Goal: Transaction & Acquisition: Book appointment/travel/reservation

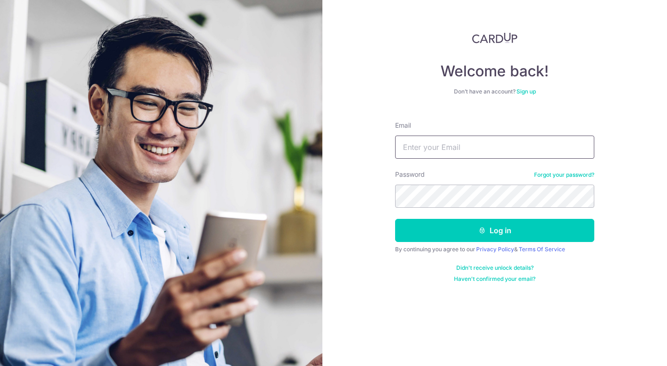
drag, startPoint x: 0, startPoint y: 0, endPoint x: 440, endPoint y: 140, distance: 461.5
click at [440, 140] on input "Email" at bounding box center [494, 147] width 199 height 23
type input "lowchiatwei@hotmail.sg"
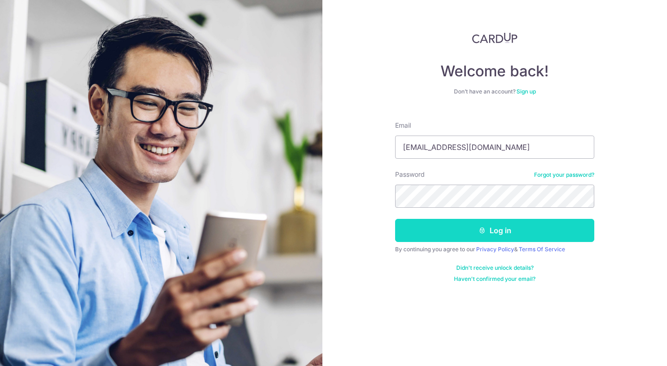
click at [430, 226] on button "Log in" at bounding box center [494, 230] width 199 height 23
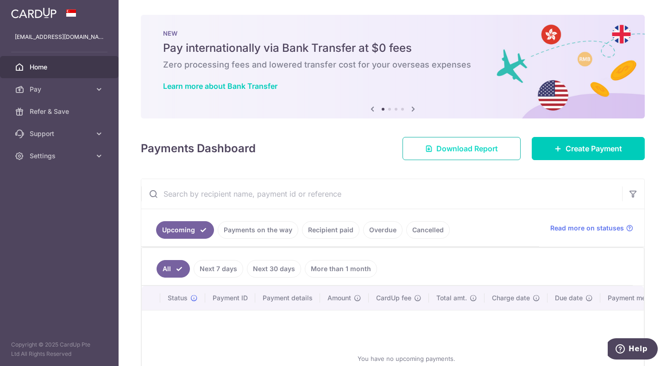
click at [470, 151] on span "Download Report" at bounding box center [467, 148] width 62 height 11
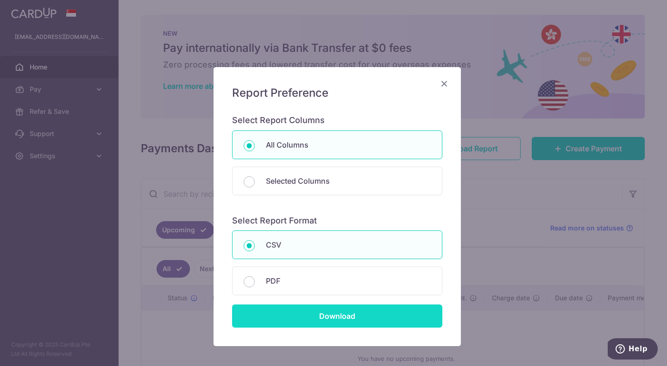
click at [326, 317] on input "Download" at bounding box center [337, 316] width 210 height 23
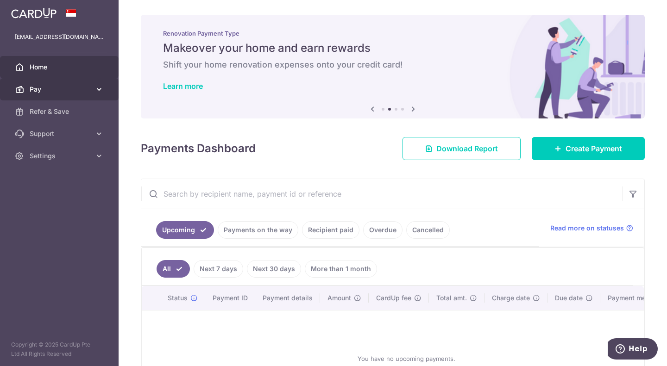
click at [54, 90] on span "Pay" at bounding box center [60, 89] width 61 height 9
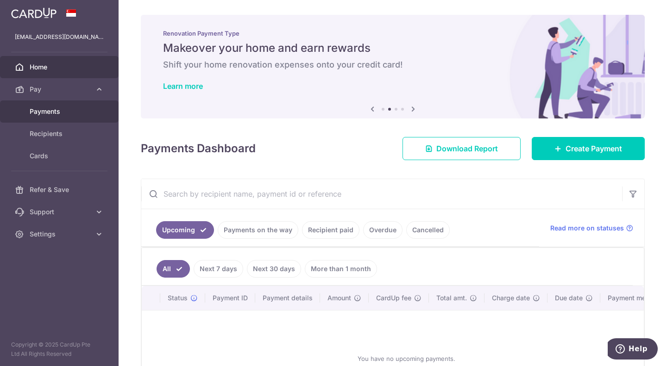
click at [60, 106] on link "Payments" at bounding box center [59, 111] width 119 height 22
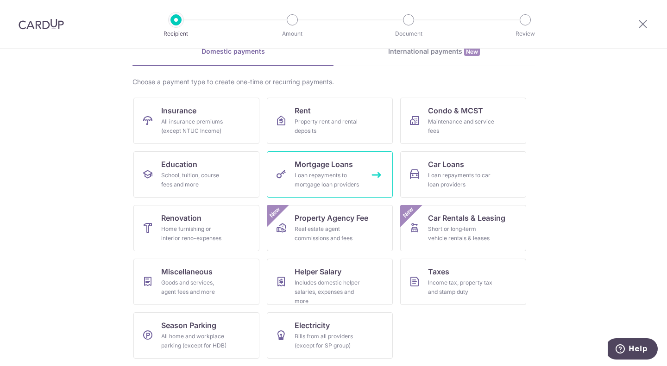
click at [338, 162] on span "Mortgage Loans" at bounding box center [323, 164] width 58 height 11
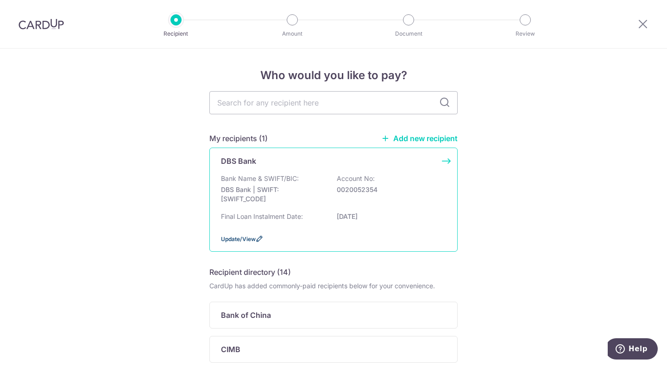
click at [235, 240] on span "Update/View" at bounding box center [238, 239] width 35 height 7
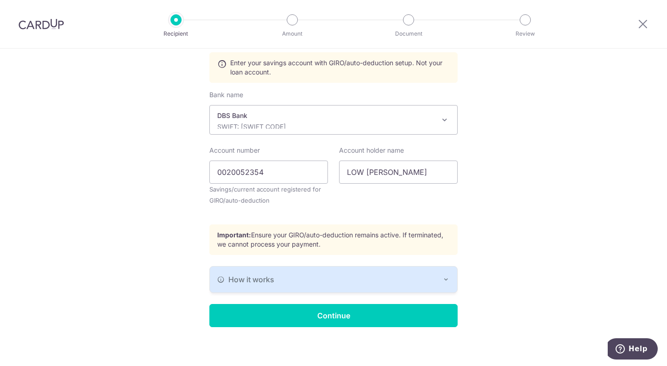
scroll to position [218, 0]
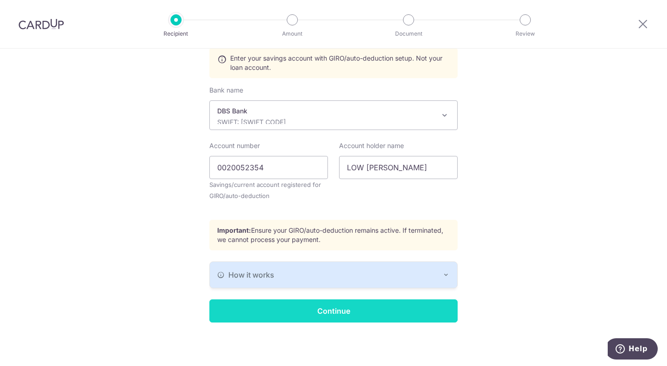
click at [268, 308] on input "Continue" at bounding box center [333, 311] width 248 height 23
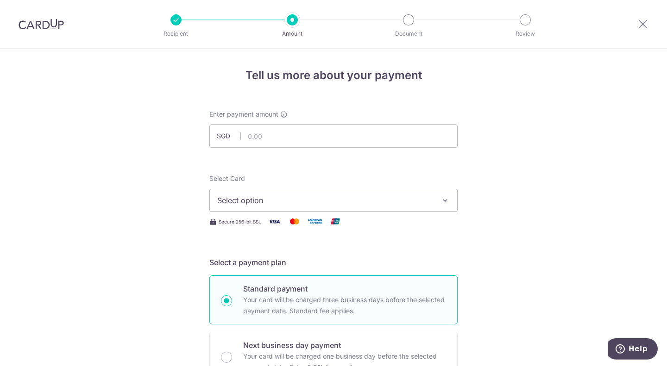
scroll to position [46, 0]
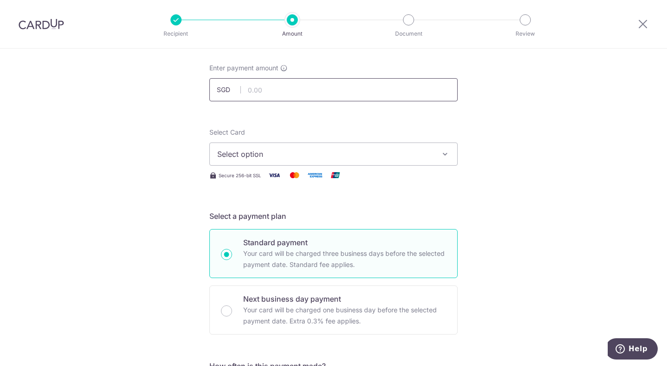
click at [349, 88] on input "text" at bounding box center [333, 89] width 248 height 23
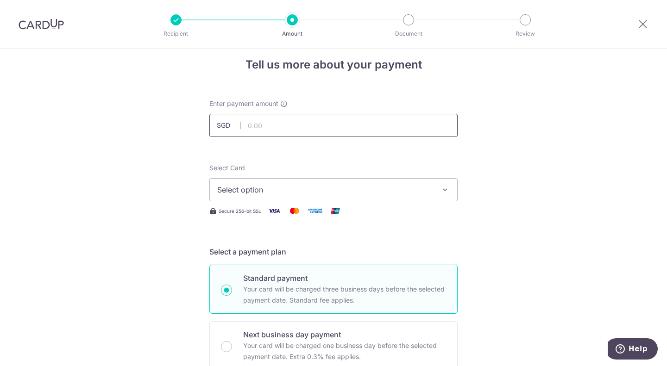
scroll to position [0, 0]
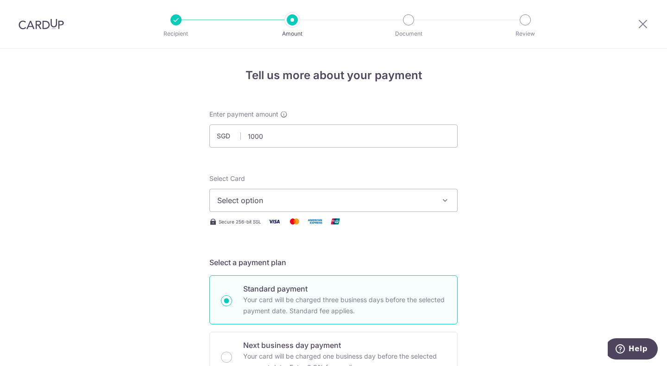
type input "1,000.00"
click at [300, 203] on span "Select option" at bounding box center [325, 200] width 216 height 11
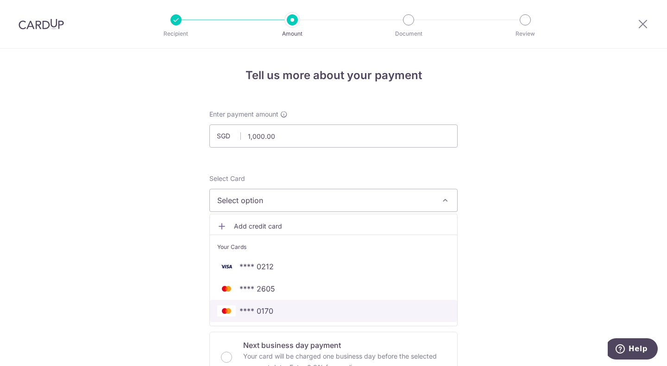
click at [262, 312] on span "**** 0170" at bounding box center [256, 311] width 34 height 11
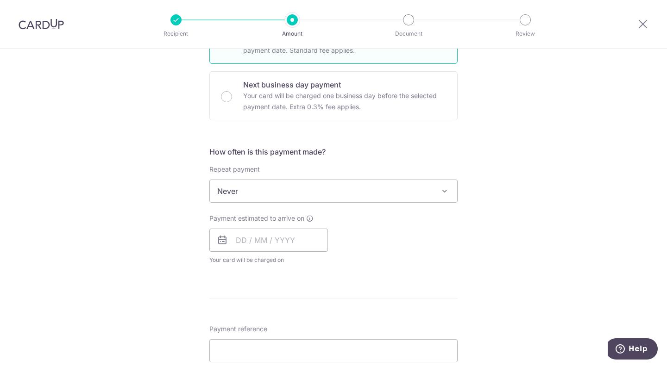
scroll to position [278, 0]
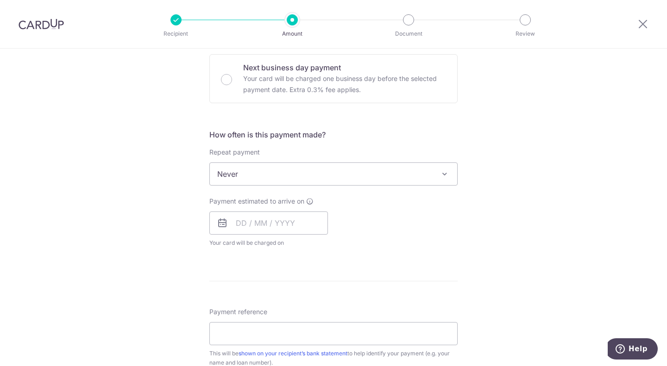
click at [266, 169] on span "Never" at bounding box center [333, 174] width 247 height 22
click at [253, 222] on input "text" at bounding box center [268, 223] width 119 height 23
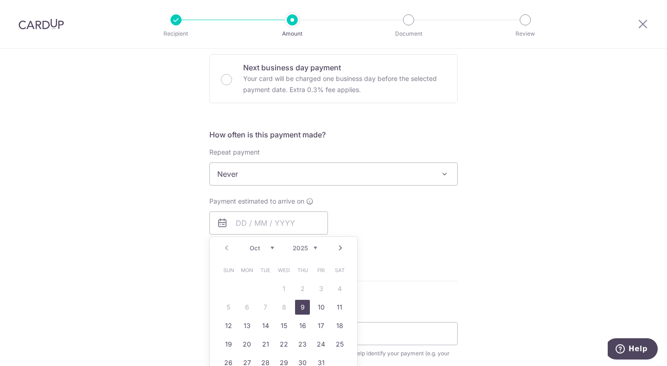
click at [183, 268] on div "Tell us more about your payment Enter payment amount SGD 1,000.00 1000.00 Selec…" at bounding box center [333, 189] width 667 height 837
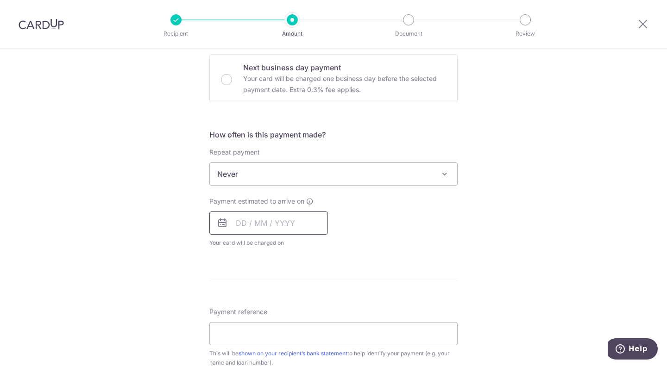
click at [268, 221] on input "text" at bounding box center [268, 223] width 119 height 23
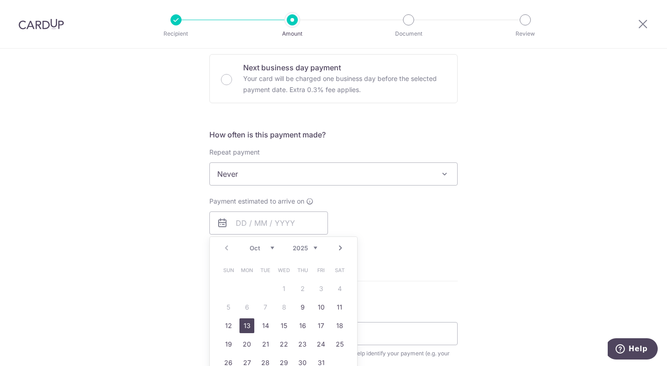
click at [239, 325] on link "13" at bounding box center [246, 325] width 15 height 15
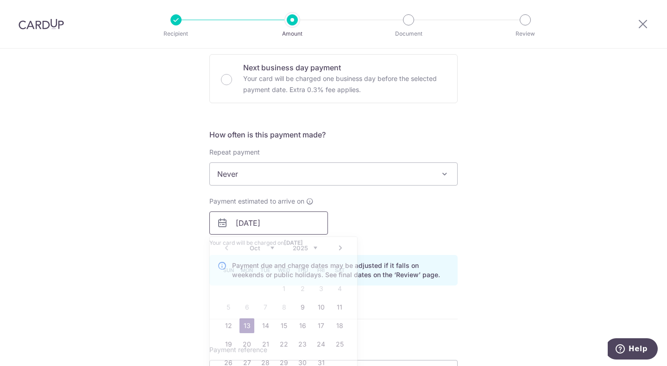
click at [268, 226] on input "13/10/2025" at bounding box center [268, 223] width 119 height 23
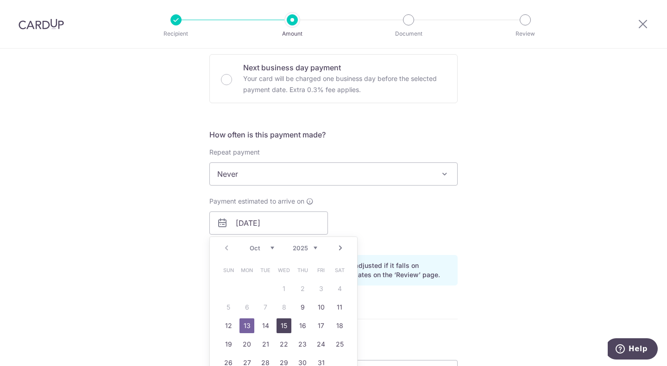
click at [278, 322] on link "15" at bounding box center [283, 325] width 15 height 15
type input "[DATE]"
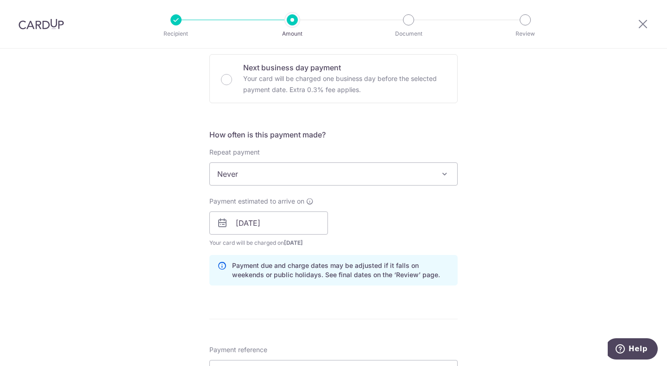
click at [393, 228] on div "Payment estimated to arrive on 15/10/2025 Prev Next Jan Feb Mar Apr May Jun Jul…" at bounding box center [333, 222] width 259 height 51
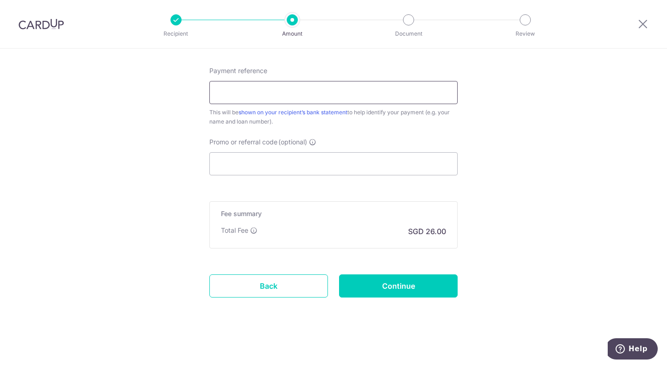
scroll to position [558, 0]
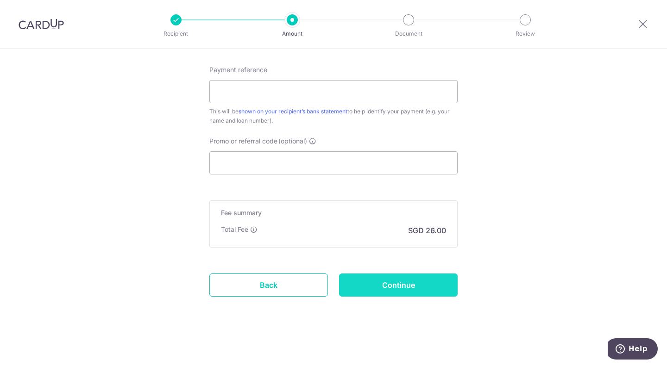
click at [352, 280] on input "Continue" at bounding box center [398, 285] width 119 height 23
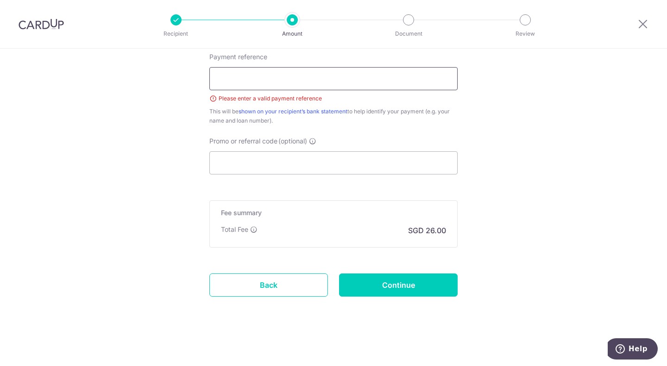
click at [326, 82] on input "Payment reference" at bounding box center [333, 78] width 248 height 23
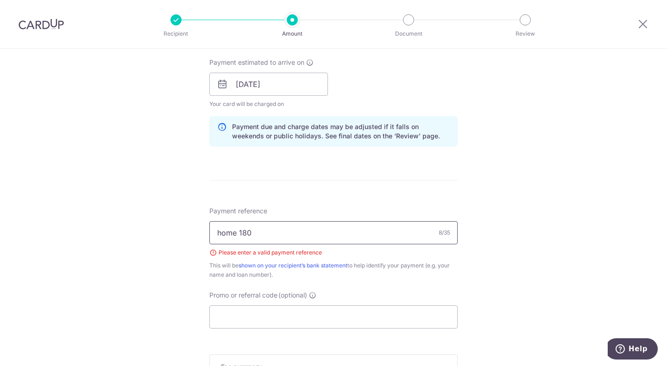
scroll to position [571, 0]
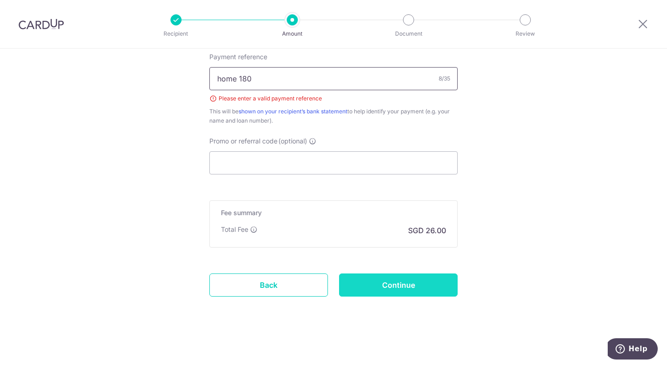
type input "home 180"
click at [394, 286] on input "Continue" at bounding box center [398, 285] width 119 height 23
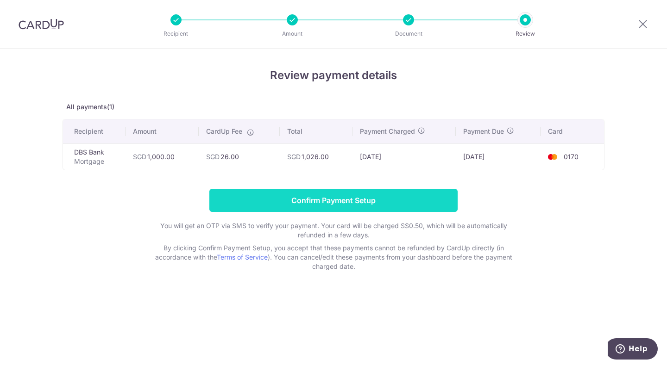
click at [323, 200] on input "Confirm Payment Setup" at bounding box center [333, 200] width 248 height 23
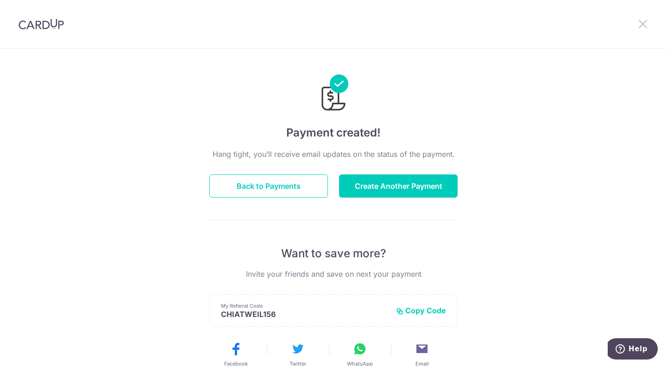
click at [642, 21] on icon at bounding box center [642, 24] width 11 height 12
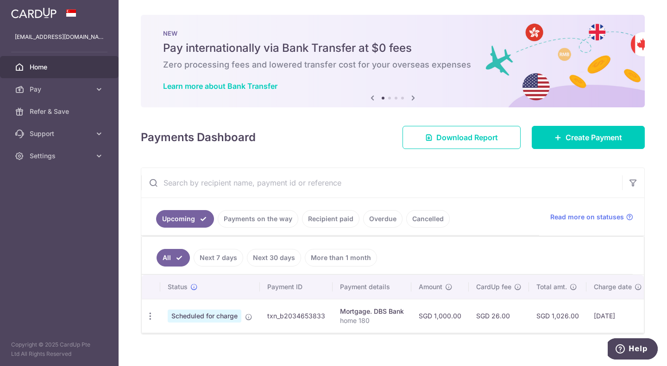
scroll to position [17, 0]
